Goal: Task Accomplishment & Management: Manage account settings

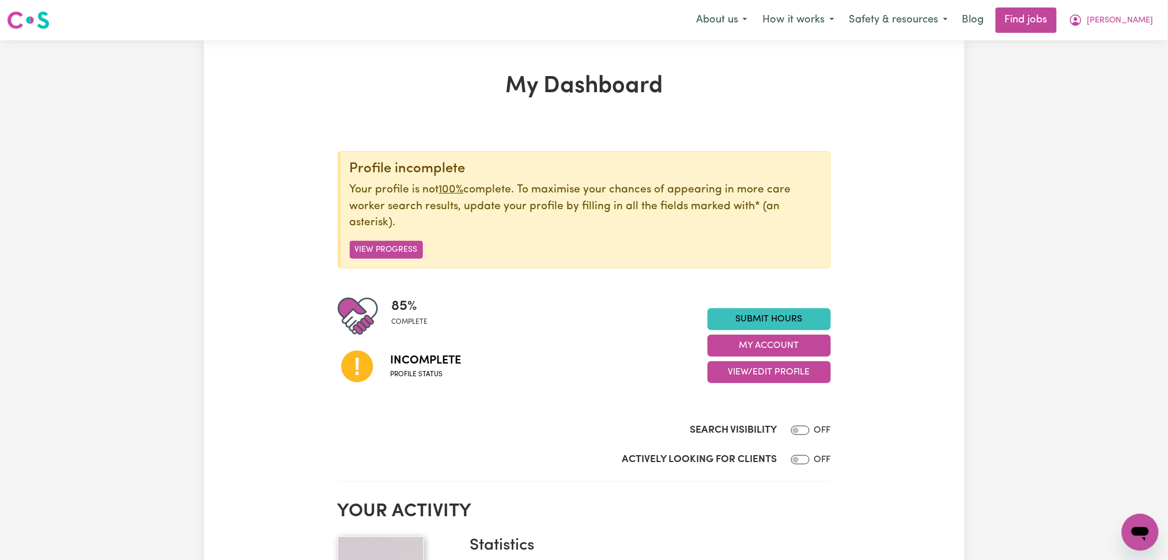
scroll to position [153, 0]
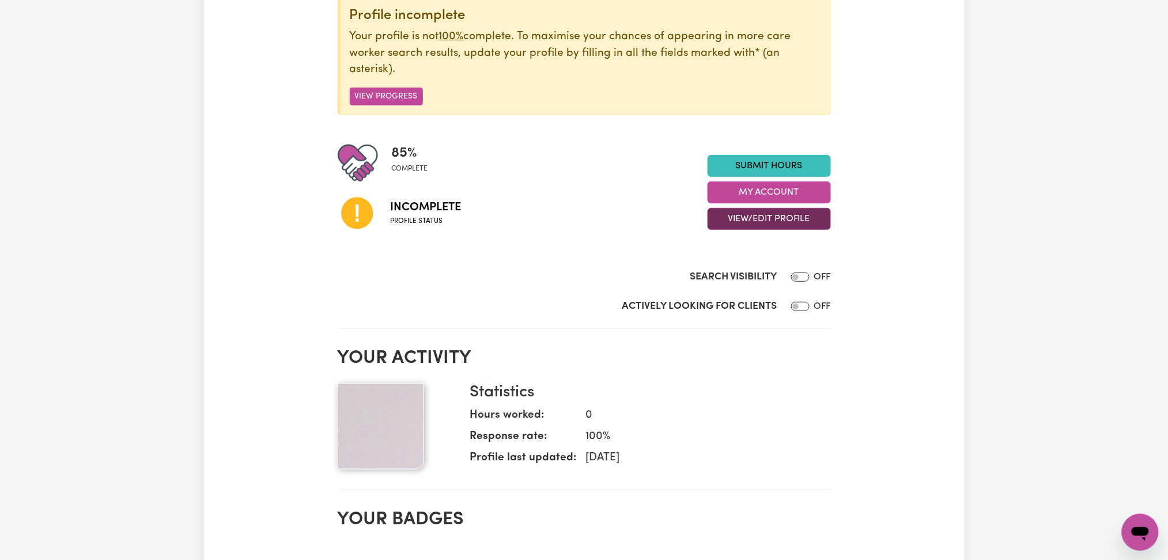
click at [742, 225] on button "View/Edit Profile" at bounding box center [769, 219] width 123 height 22
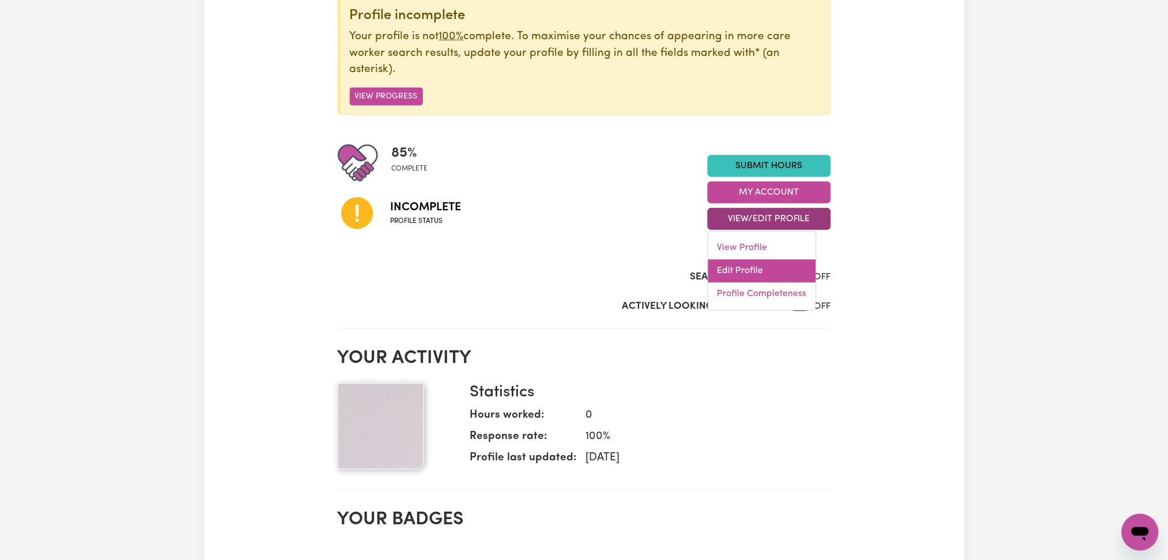
click at [735, 265] on link "Edit Profile" at bounding box center [762, 271] width 108 height 23
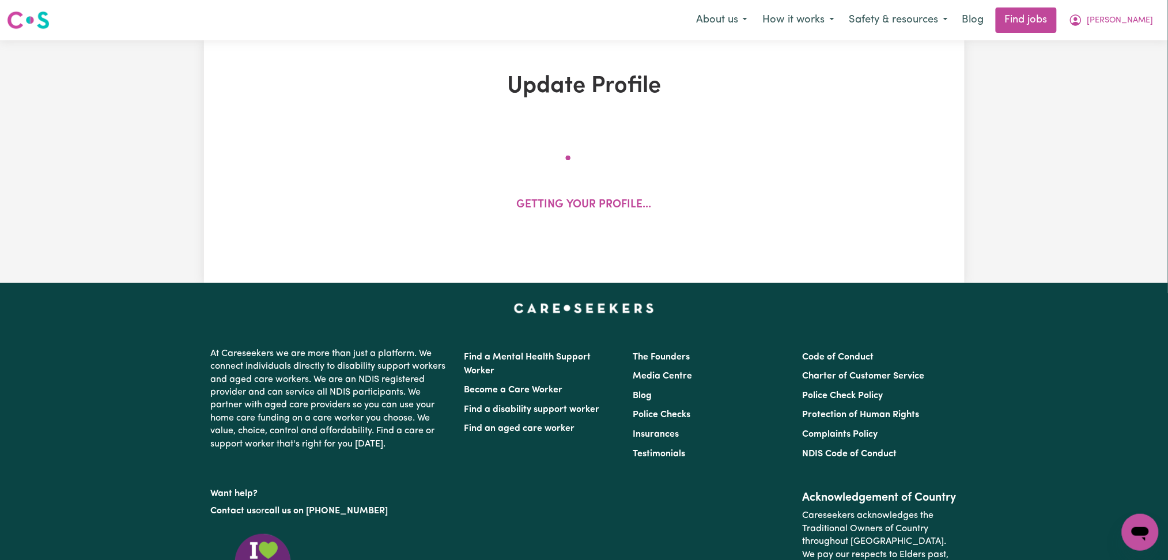
select select "[DEMOGRAPHIC_DATA]"
select select "[DEMOGRAPHIC_DATA] Work Visa"
select select "Studying a healthcare related degree or qualification"
select select "37"
select select "40"
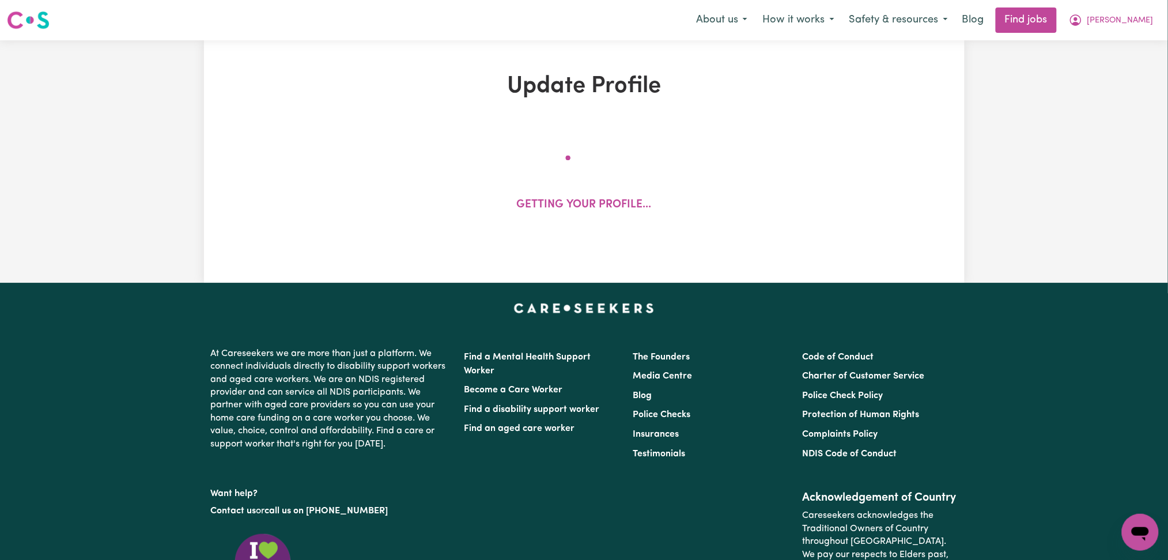
select select "45"
select select "55"
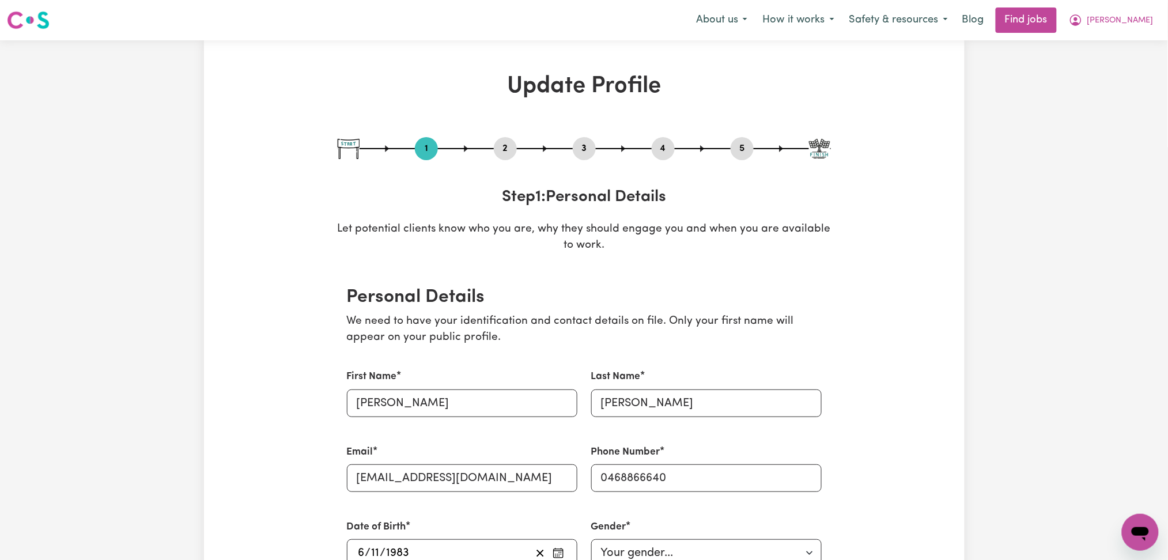
drag, startPoint x: 519, startPoint y: 152, endPoint x: 506, endPoint y: 152, distance: 13.3
click at [510, 152] on div "1 2 3 4 5" at bounding box center [584, 148] width 493 height 23
click at [487, 152] on div "1 2 3 4 5" at bounding box center [584, 148] width 493 height 23
click at [496, 152] on button "2" at bounding box center [505, 148] width 23 height 15
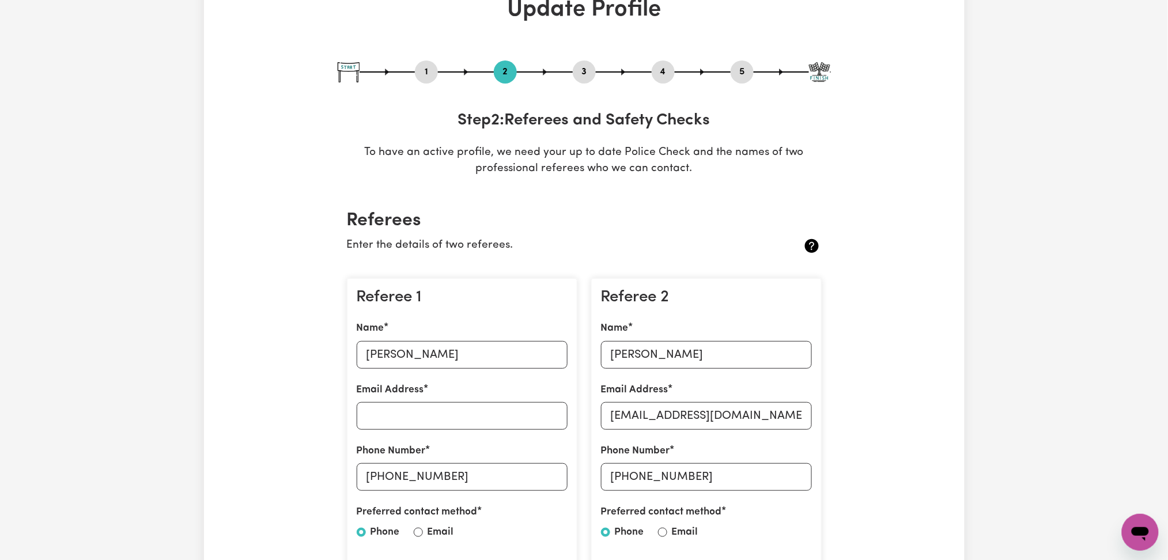
scroll to position [231, 0]
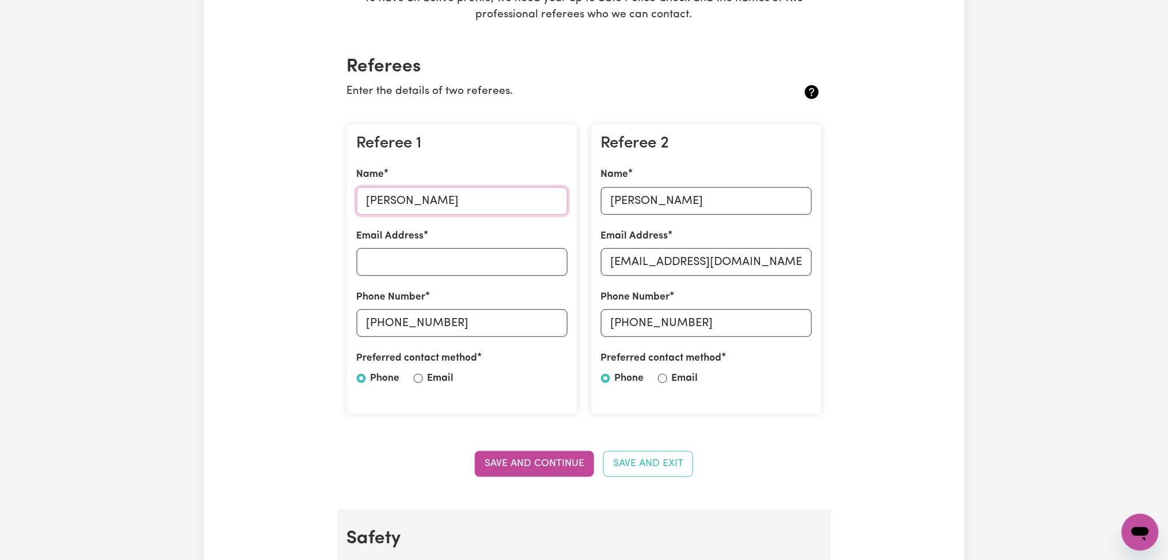
click at [440, 187] on input "[PERSON_NAME]" at bounding box center [462, 201] width 211 height 28
drag, startPoint x: 633, startPoint y: 326, endPoint x: 652, endPoint y: 267, distance: 61.8
click at [633, 326] on input "[PHONE_NUMBER]" at bounding box center [706, 324] width 211 height 28
click at [657, 197] on input "[PERSON_NAME]" at bounding box center [706, 201] width 211 height 28
click at [680, 263] on input "[EMAIL_ADDRESS][DOMAIN_NAME]" at bounding box center [706, 262] width 211 height 28
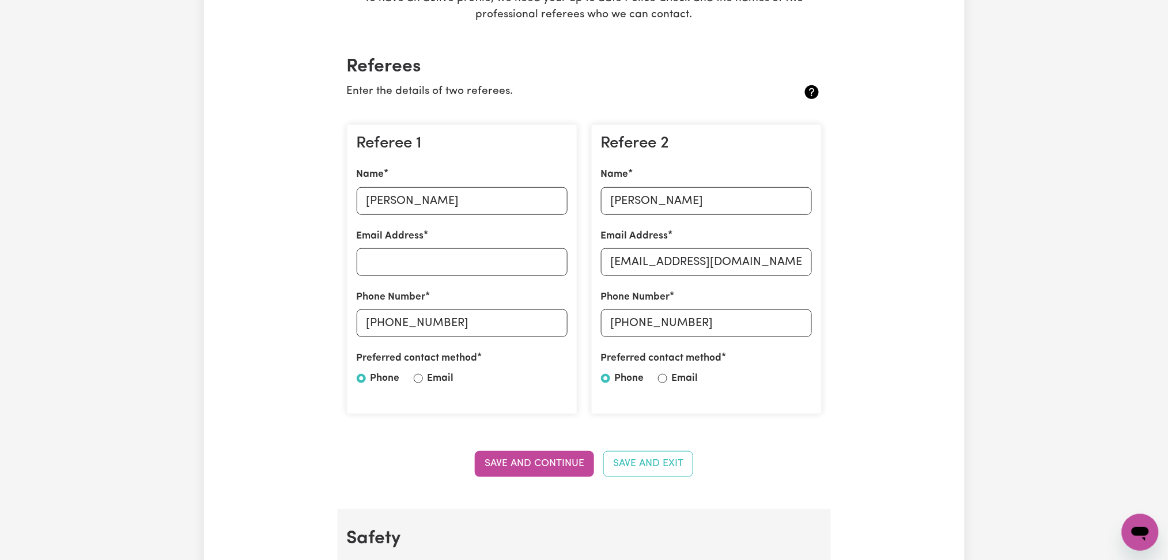
click at [574, 131] on div "Referee 1 Name [PERSON_NAME] Email Address Phone Number [PHONE_NUMBER] Preferre…" at bounding box center [462, 270] width 231 height 291
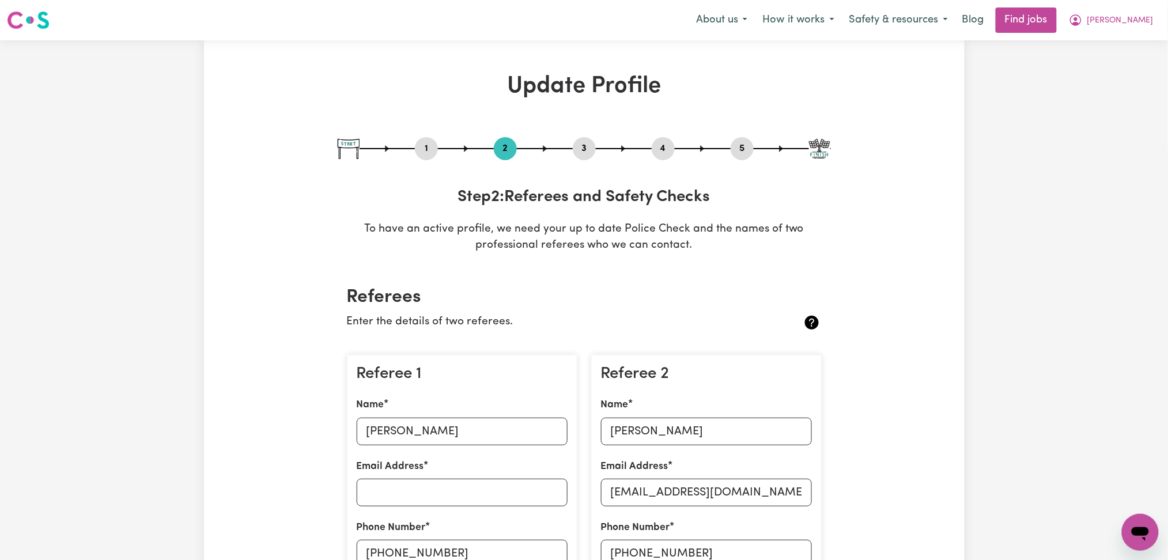
click at [674, 153] on button "4" at bounding box center [663, 148] width 23 height 15
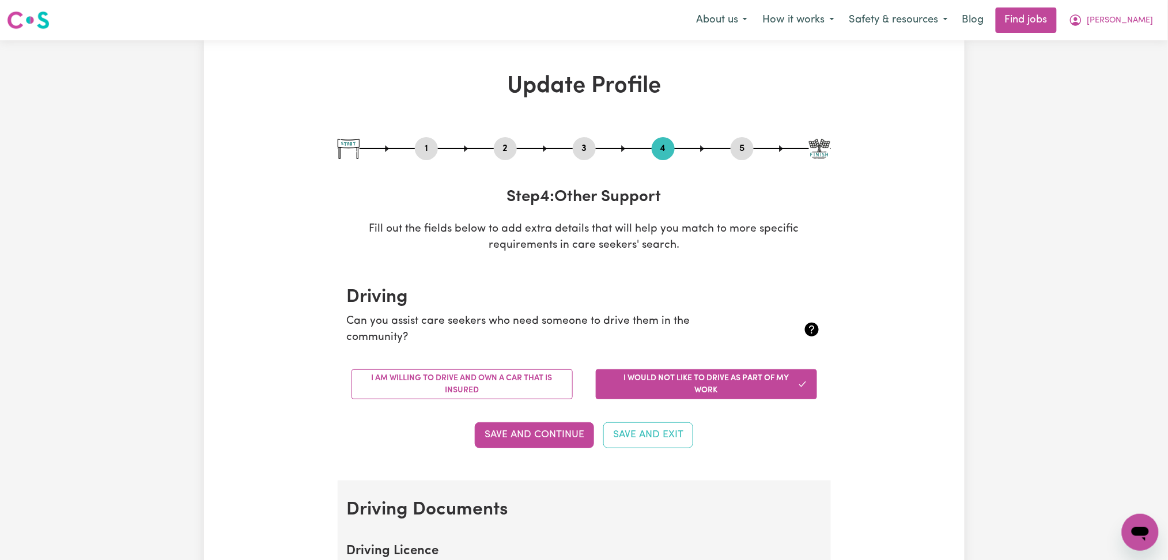
click at [742, 150] on button "5" at bounding box center [742, 148] width 23 height 15
select select "I am providing services by being employed by an organisation"
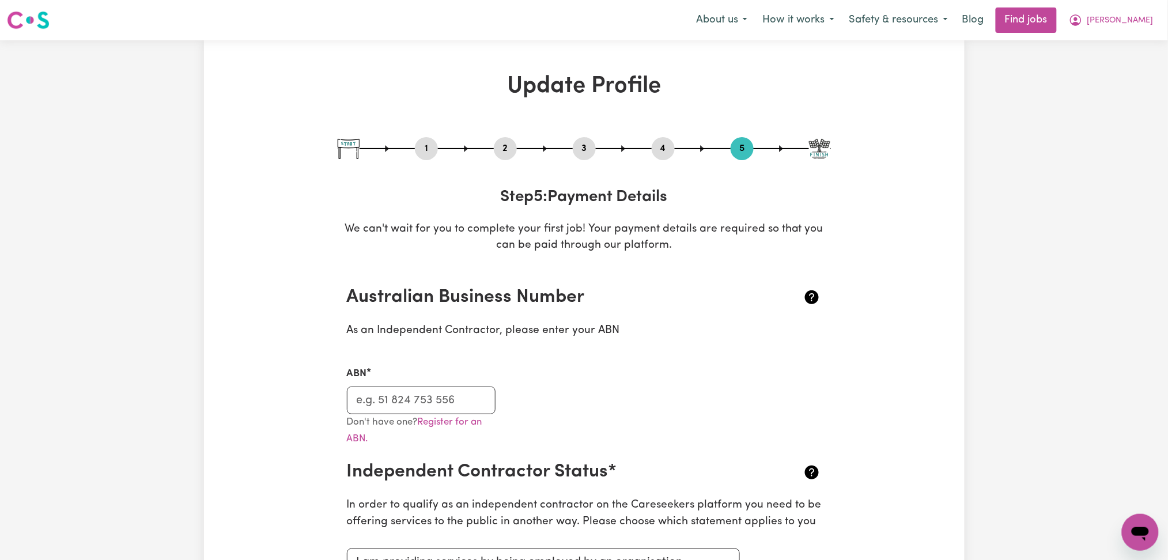
scroll to position [77, 0]
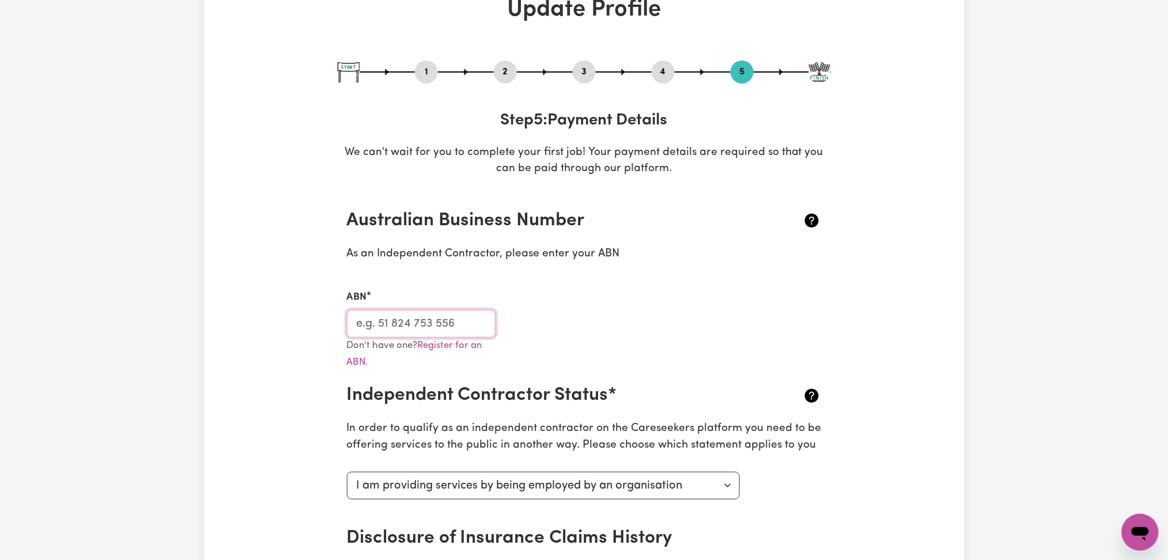
drag, startPoint x: 443, startPoint y: 325, endPoint x: 452, endPoint y: 313, distance: 15.2
click at [443, 325] on input "ABN" at bounding box center [421, 324] width 149 height 28
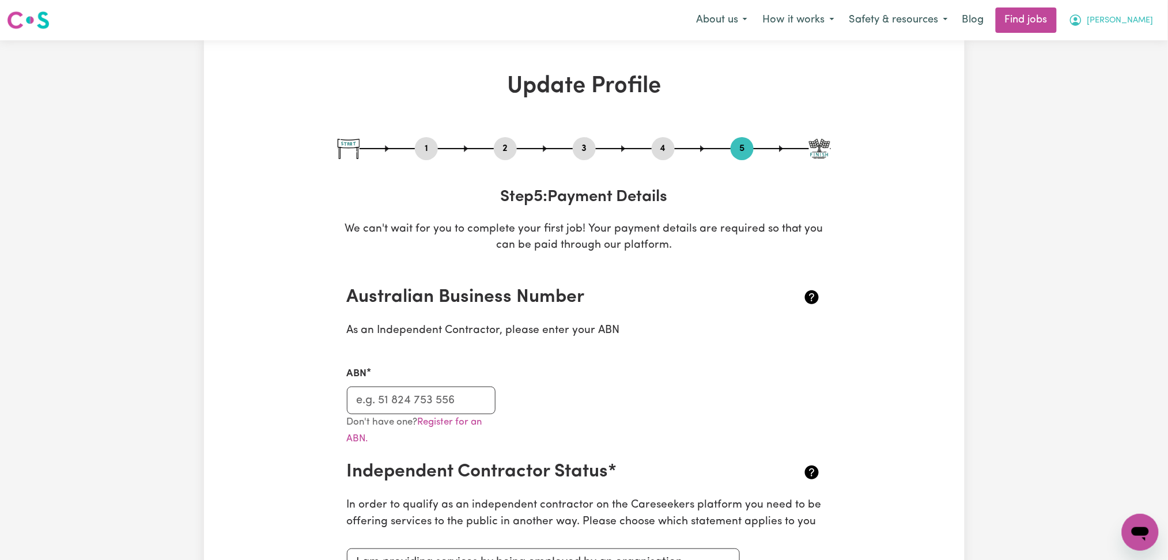
drag, startPoint x: 1163, startPoint y: 9, endPoint x: 1147, endPoint y: 18, distance: 18.1
click at [1163, 9] on div "Menu About us How it works Safety & resources Blog Find jobs [PERSON_NAME]" at bounding box center [584, 20] width 1168 height 27
click at [1144, 20] on span "[PERSON_NAME]" at bounding box center [1121, 20] width 66 height 13
click at [1111, 71] on link "My Dashboard" at bounding box center [1115, 66] width 91 height 22
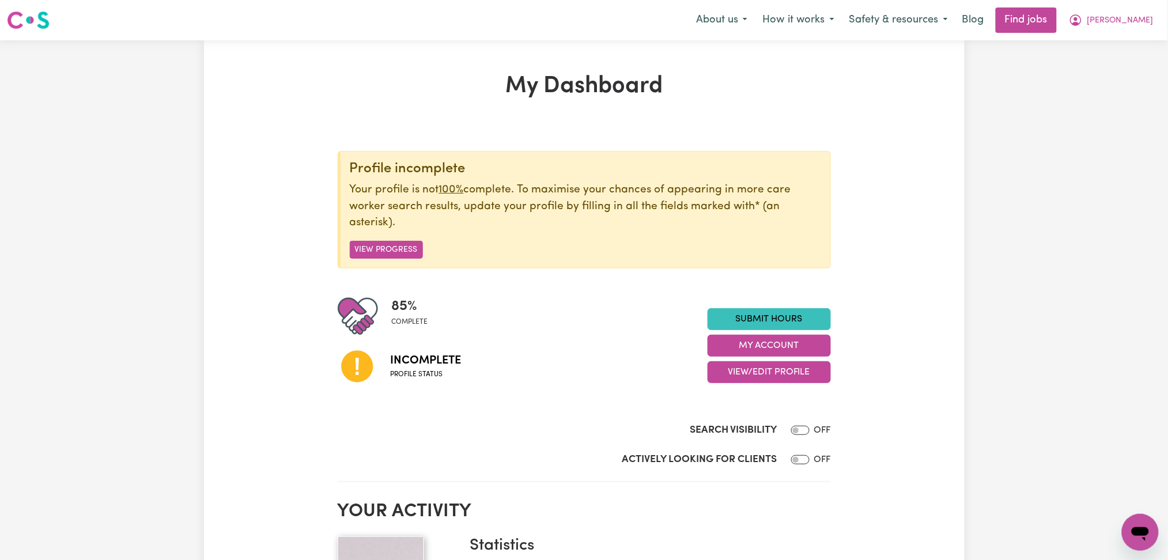
click at [1145, 11] on button "[PERSON_NAME]" at bounding box center [1112, 20] width 100 height 24
click at [1112, 90] on link "Logout" at bounding box center [1115, 88] width 91 height 22
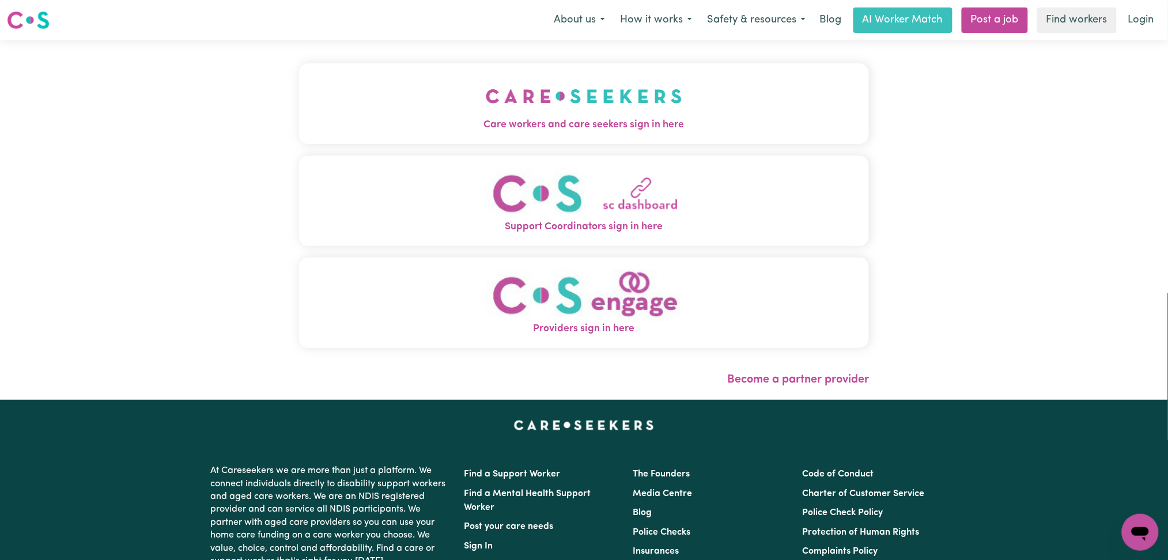
click at [514, 113] on div "Care workers and care seekers sign in here Support Coordinators sign in here Pr…" at bounding box center [584, 220] width 584 height 360
drag, startPoint x: 449, startPoint y: 116, endPoint x: 388, endPoint y: 116, distance: 60.5
click at [486, 116] on img "Care workers and care seekers sign in here" at bounding box center [584, 96] width 197 height 43
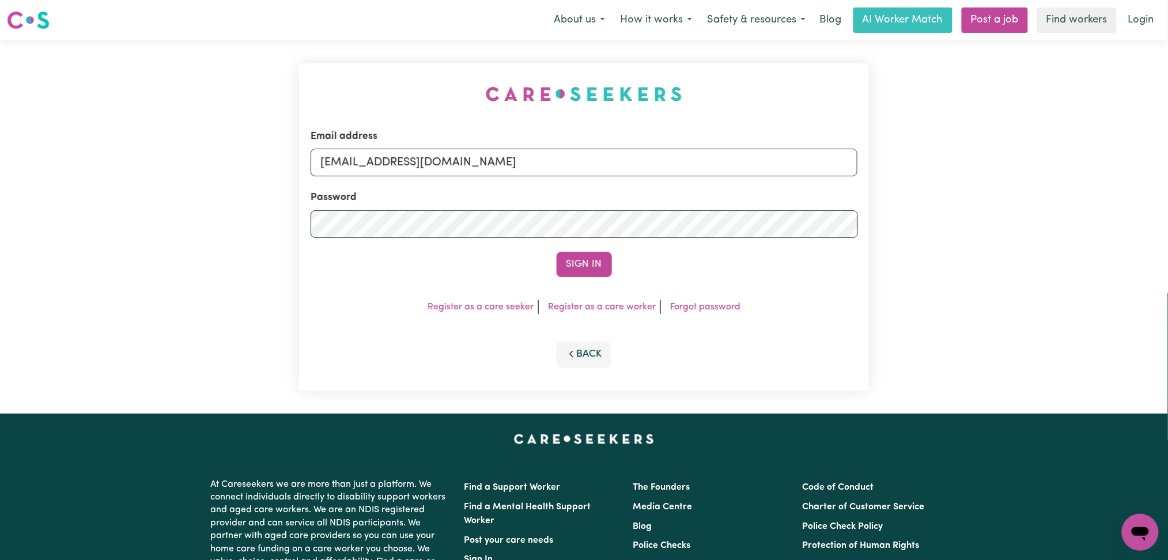
click at [480, 176] on div "Email address [EMAIL_ADDRESS][DOMAIN_NAME]" at bounding box center [585, 152] width 548 height 47
click at [459, 152] on input "[EMAIL_ADDRESS][DOMAIN_NAME]" at bounding box center [585, 163] width 548 height 28
drag, startPoint x: 383, startPoint y: 154, endPoint x: 714, endPoint y: 154, distance: 331.4
click at [714, 154] on input "Superuser~[EMAIL_ADDRESS][DOMAIN_NAME]" at bounding box center [585, 163] width 548 height 28
type input "Superuser~[EMAIL_ADDRESS][DOMAIN_NAME]"
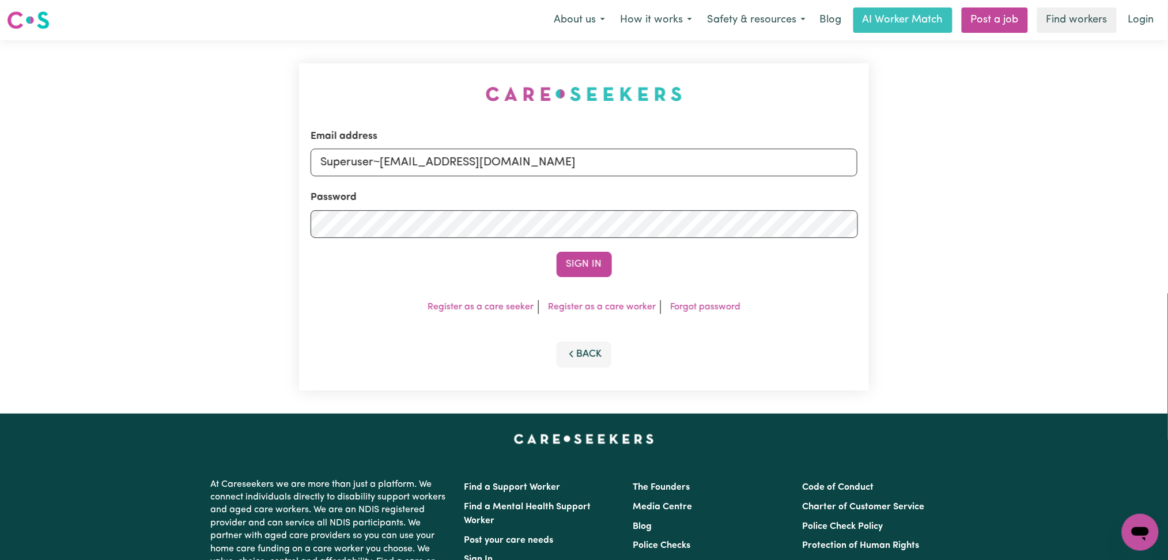
click at [557, 252] on button "Sign In" at bounding box center [584, 264] width 55 height 25
